Goal: Obtain resource: Download file/media

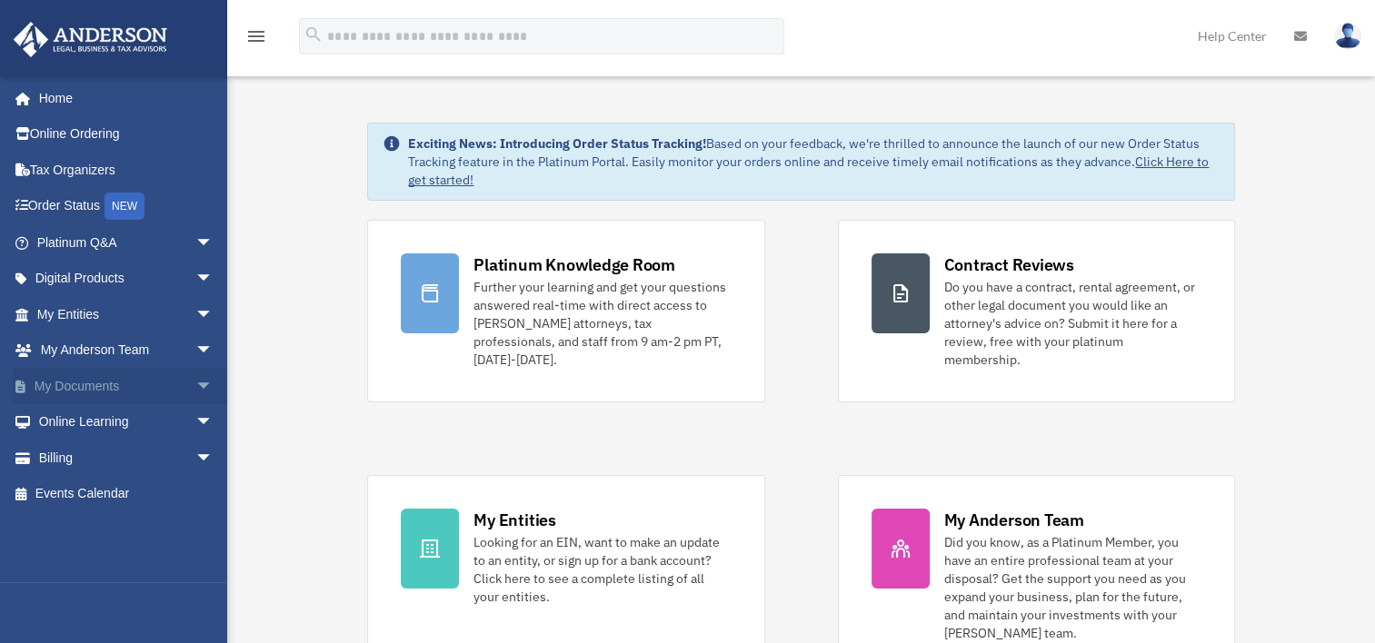
click at [124, 386] on link "My Documents arrow_drop_down" at bounding box center [127, 386] width 228 height 36
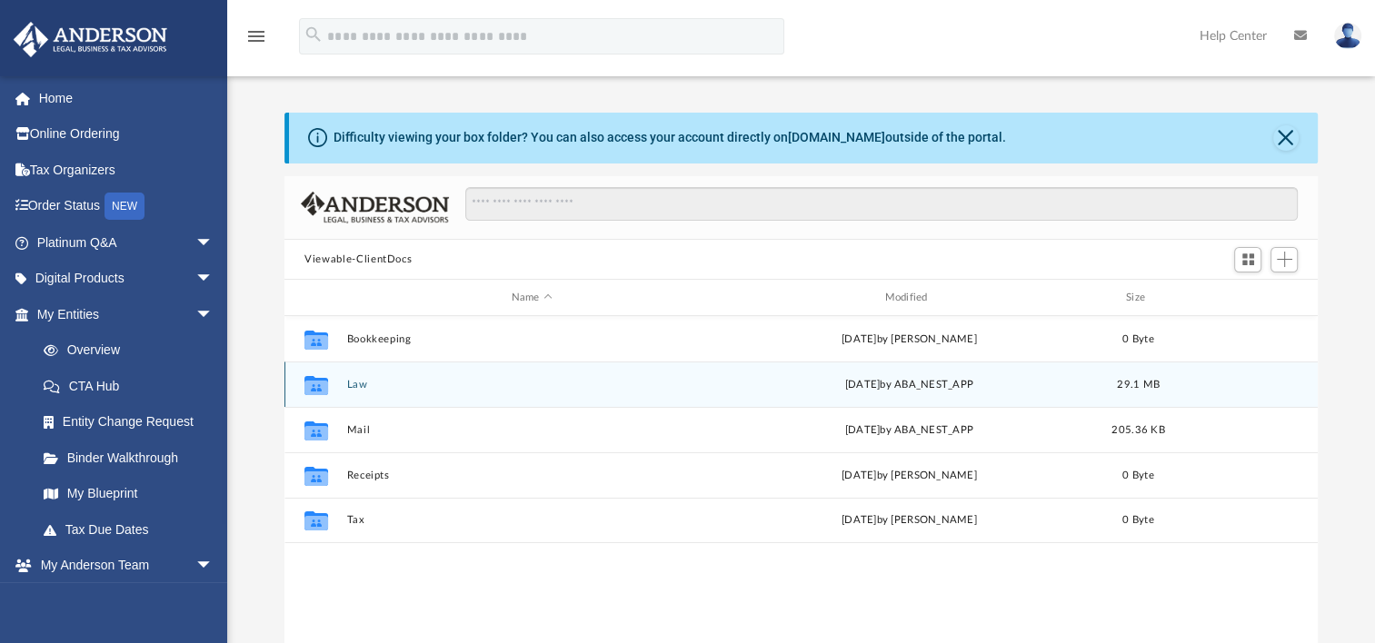
scroll to position [399, 1018]
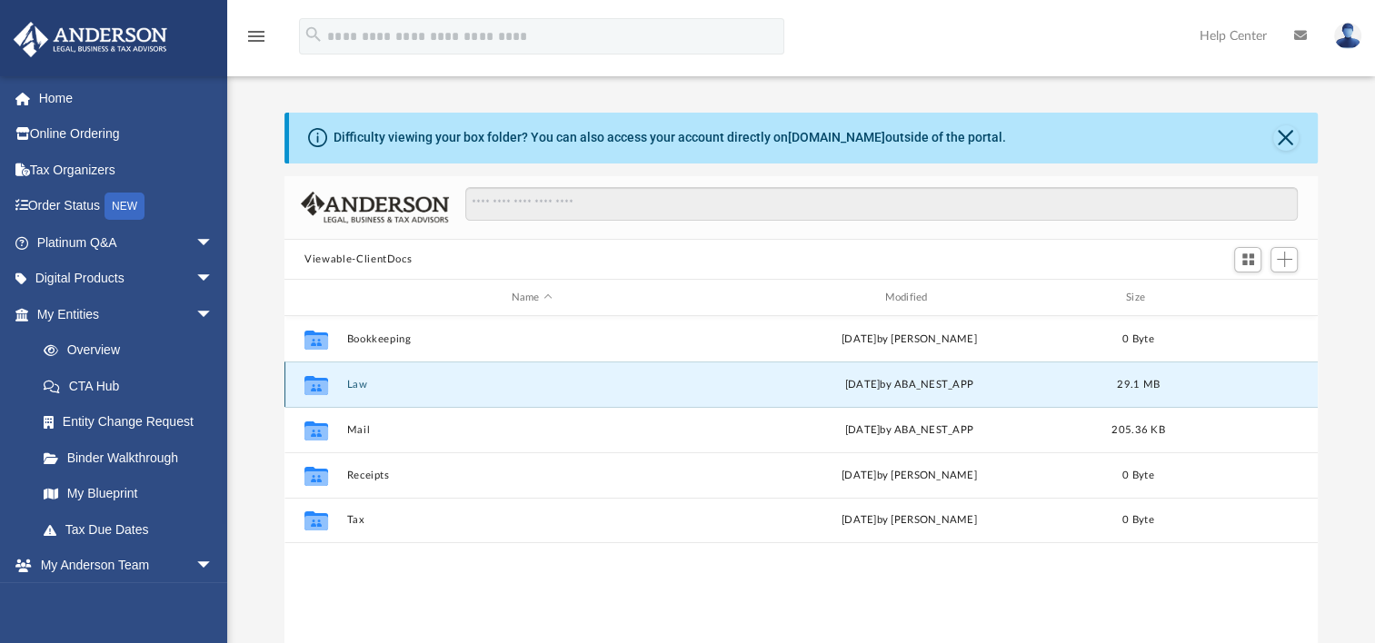
click at [354, 385] on button "Law" at bounding box center [532, 385] width 370 height 12
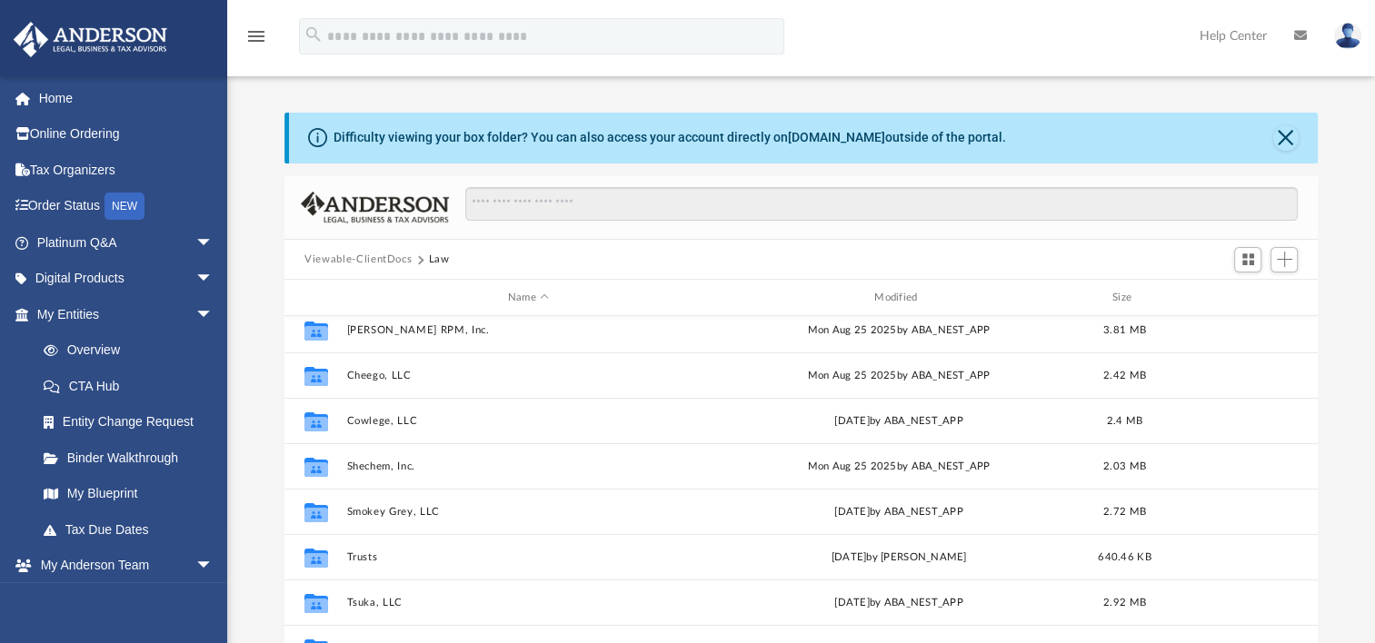
scroll to position [77, 0]
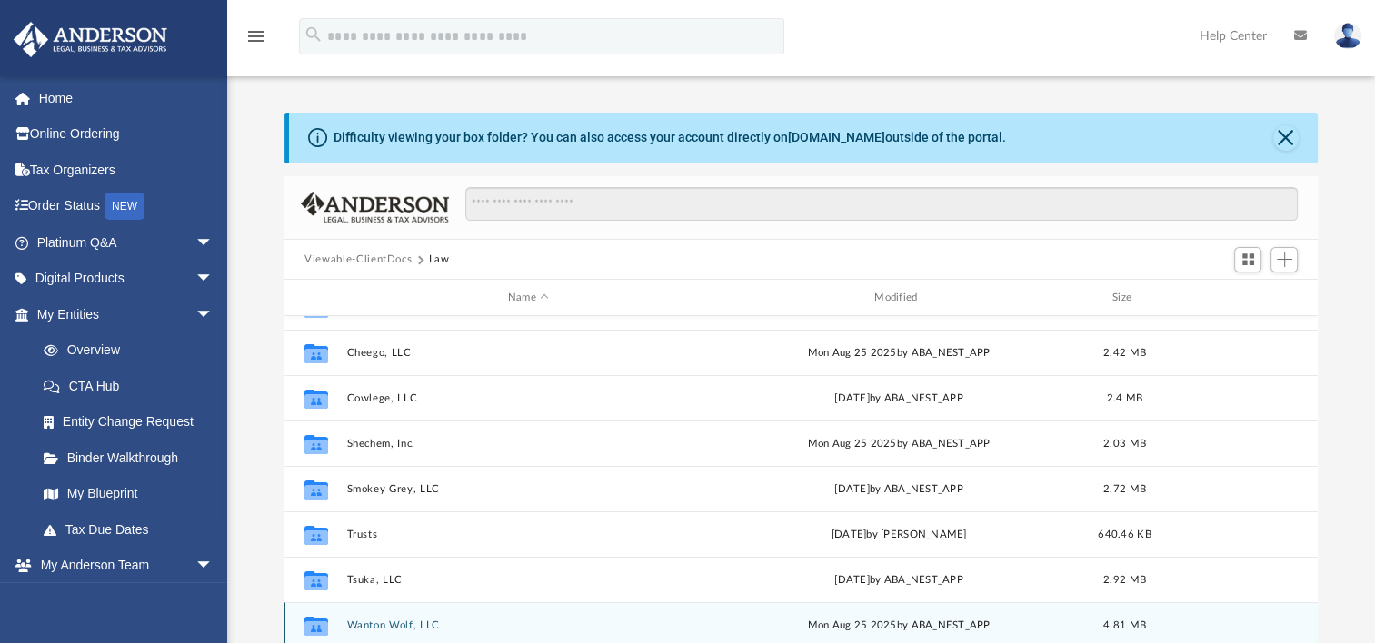
click at [389, 622] on button "Wanton Wolf, LLC" at bounding box center [528, 626] width 363 height 12
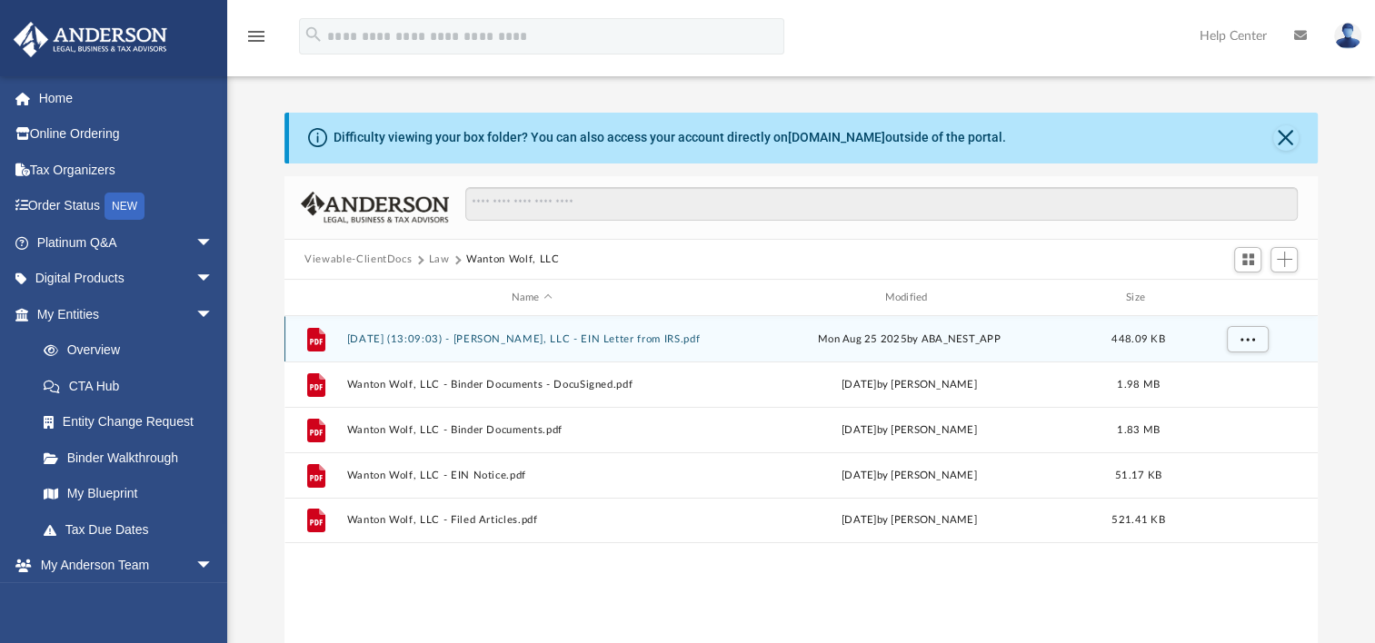
scroll to position [0, 0]
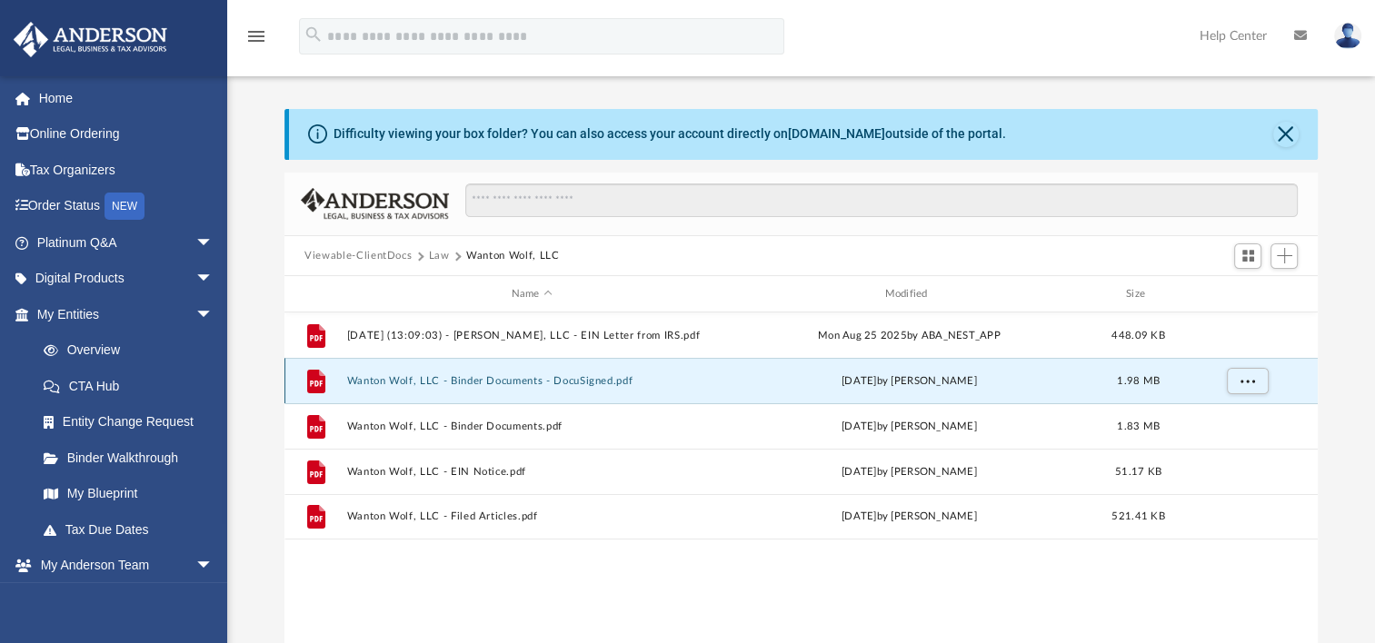
click at [595, 386] on button "Wanton Wolf, LLC - Binder Documents - DocuSigned.pdf" at bounding box center [532, 381] width 370 height 12
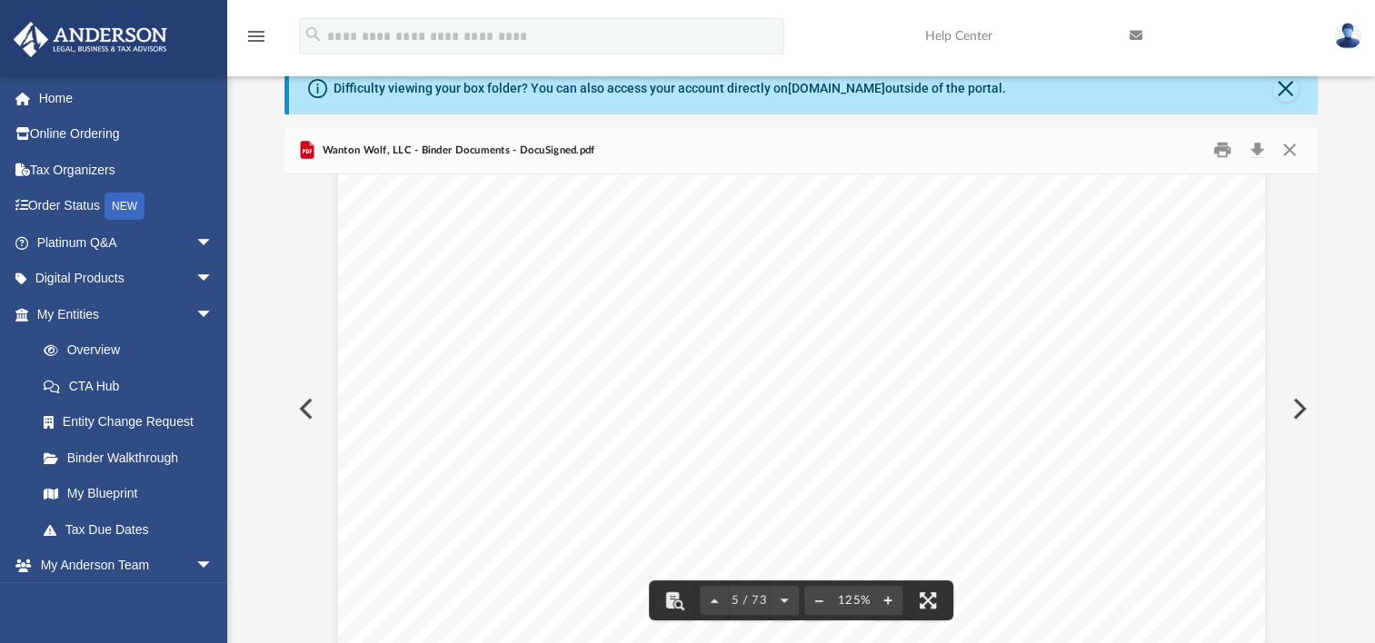
scroll to position [4998, 0]
